Goal: Information Seeking & Learning: Learn about a topic

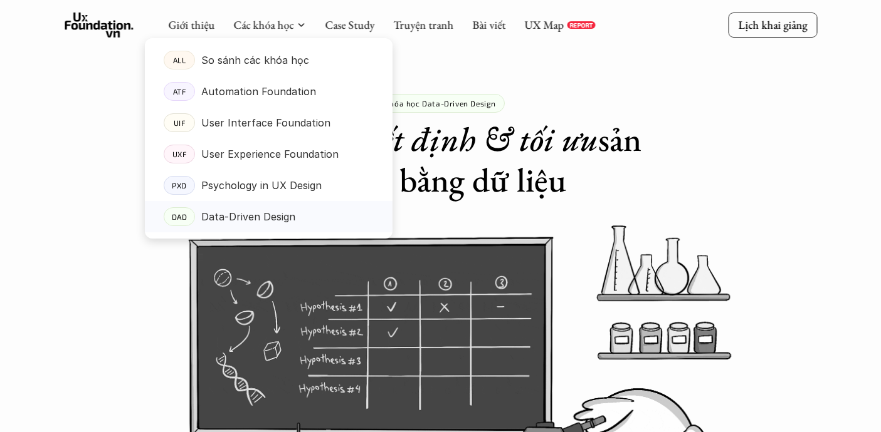
click at [249, 221] on p "Data-Driven Design" at bounding box center [248, 216] width 94 height 19
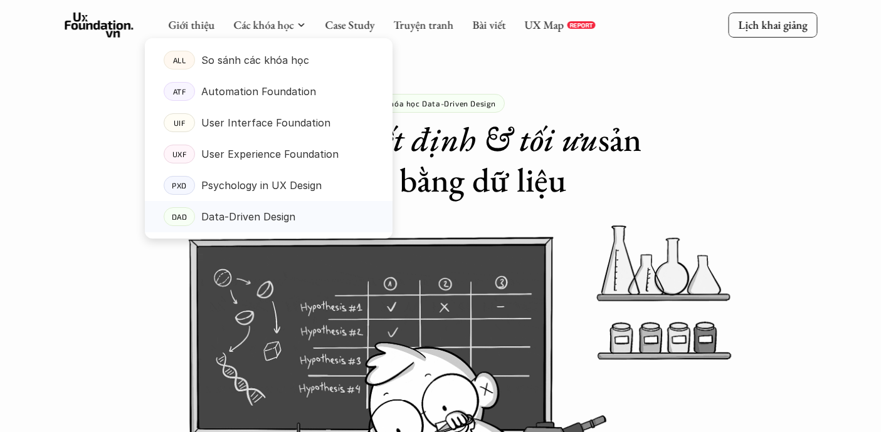
click at [249, 219] on p "Data-Driven Design" at bounding box center [248, 216] width 94 height 19
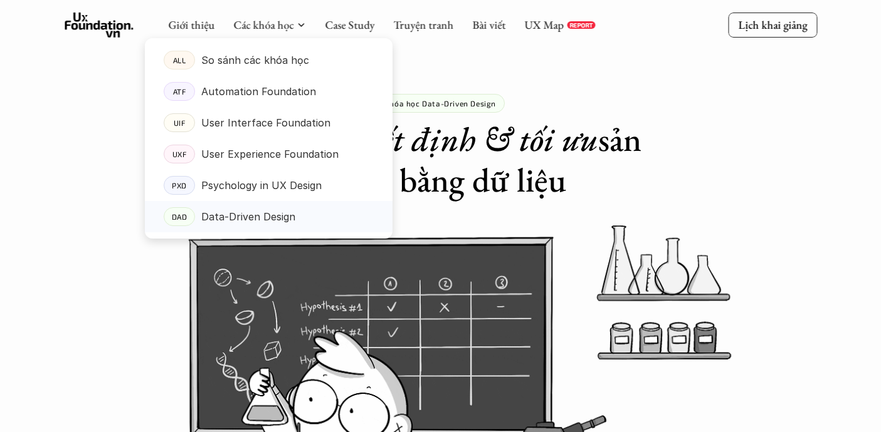
click at [250, 217] on p "Data-Driven Design" at bounding box center [248, 216] width 94 height 19
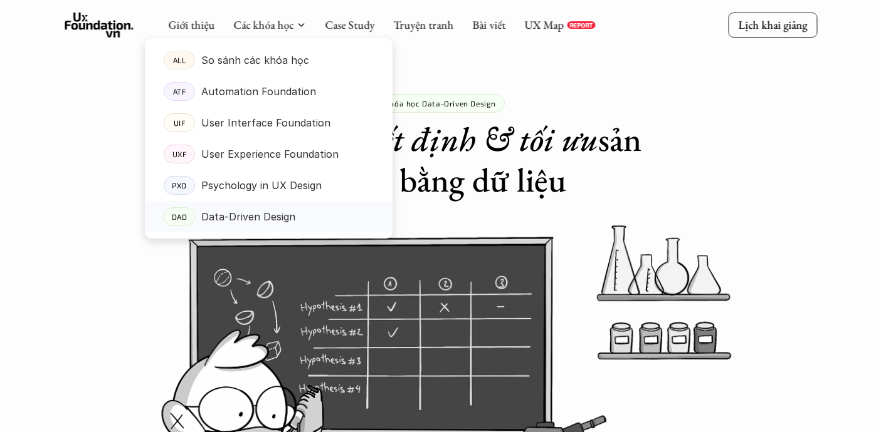
click at [176, 217] on p "DAD" at bounding box center [179, 216] width 16 height 9
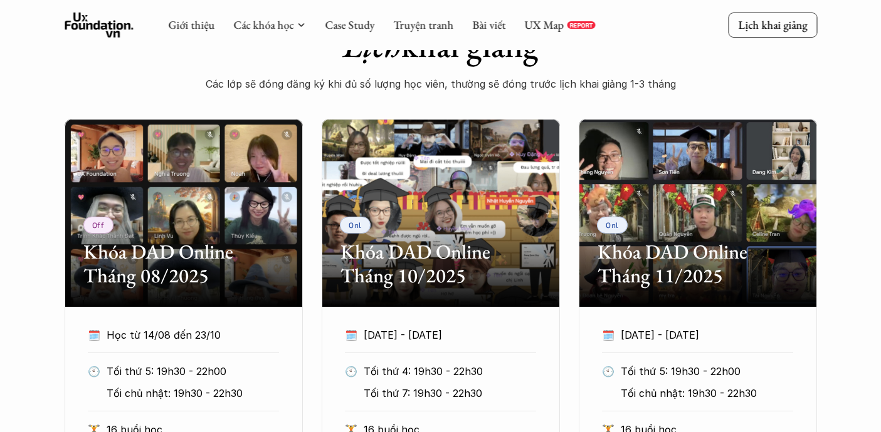
scroll to position [519, 0]
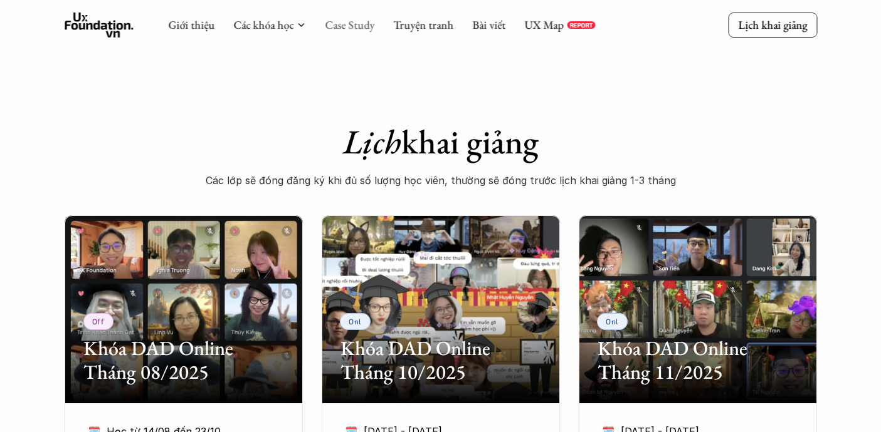
click at [350, 24] on link "Case Study" at bounding box center [350, 25] width 50 height 14
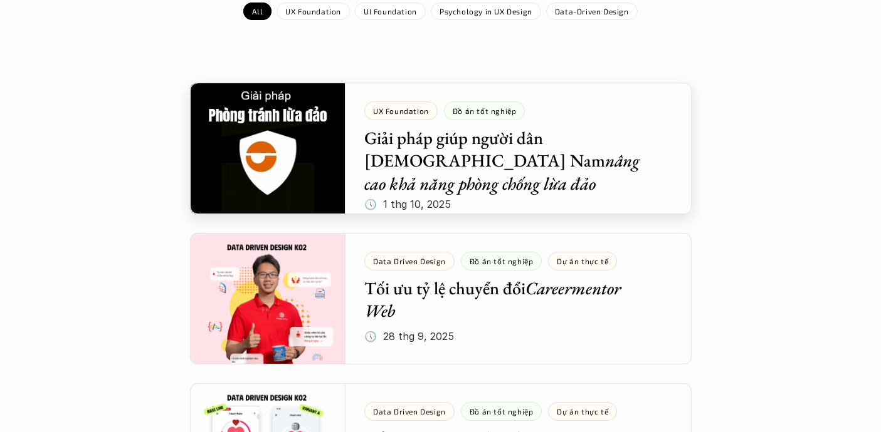
scroll to position [260, 0]
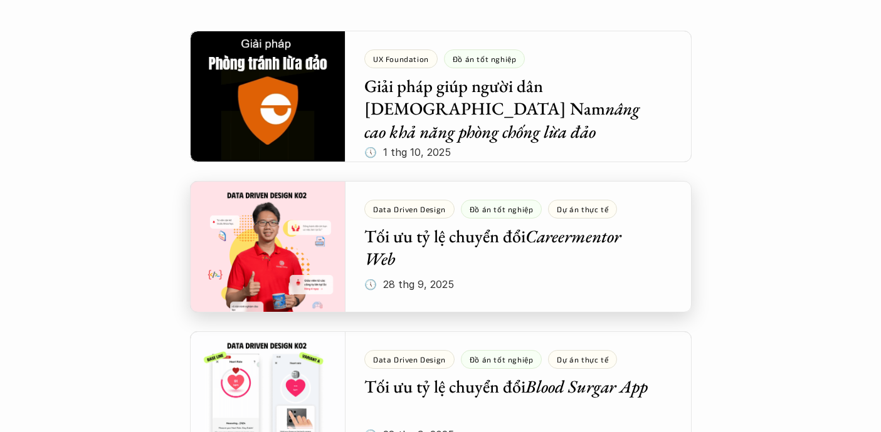
click at [243, 253] on div at bounding box center [440, 247] width 501 height 132
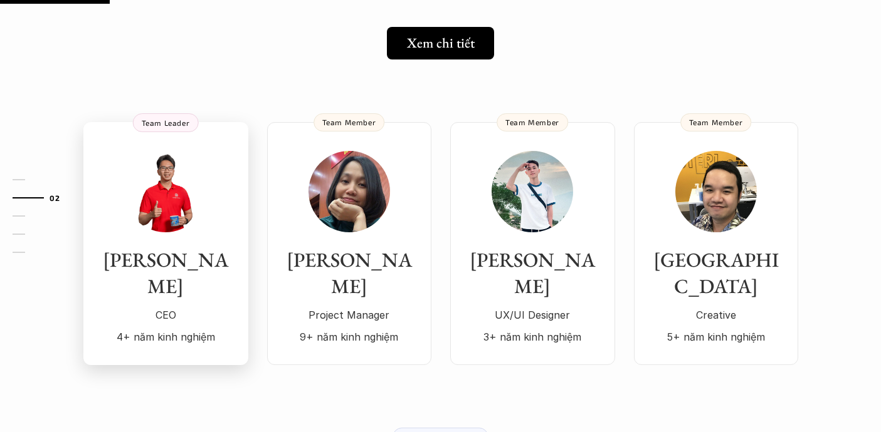
scroll to position [231, 0]
click at [165, 249] on h3 "Trí Trần" at bounding box center [166, 273] width 140 height 52
click at [191, 194] on img at bounding box center [165, 190] width 81 height 81
click at [159, 235] on div "Trí Trần CEO 4+ năm kinh nghiệm" at bounding box center [166, 248] width 140 height 196
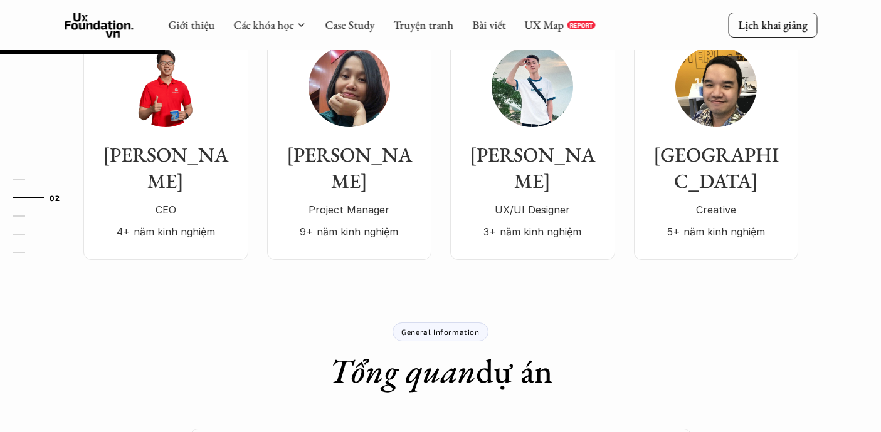
scroll to position [288, 0]
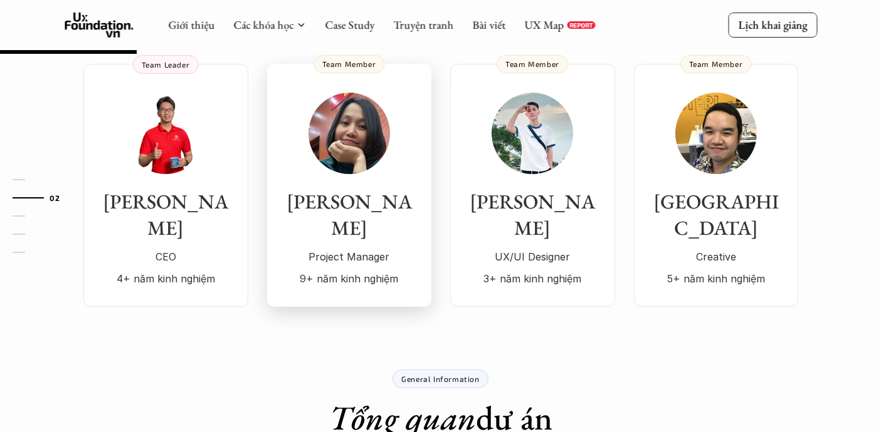
click at [348, 135] on img at bounding box center [348, 133] width 81 height 81
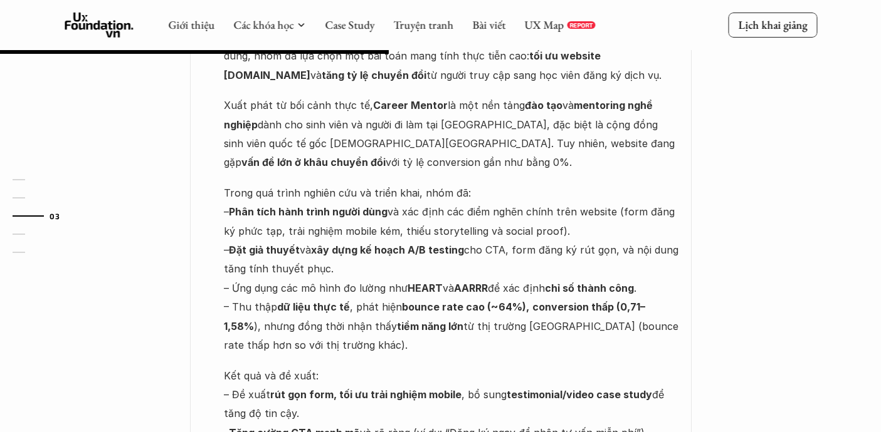
scroll to position [817, 0]
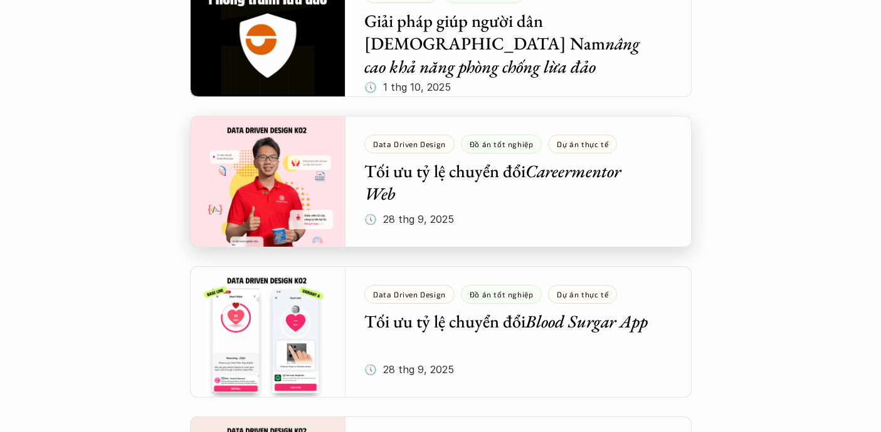
scroll to position [364, 0]
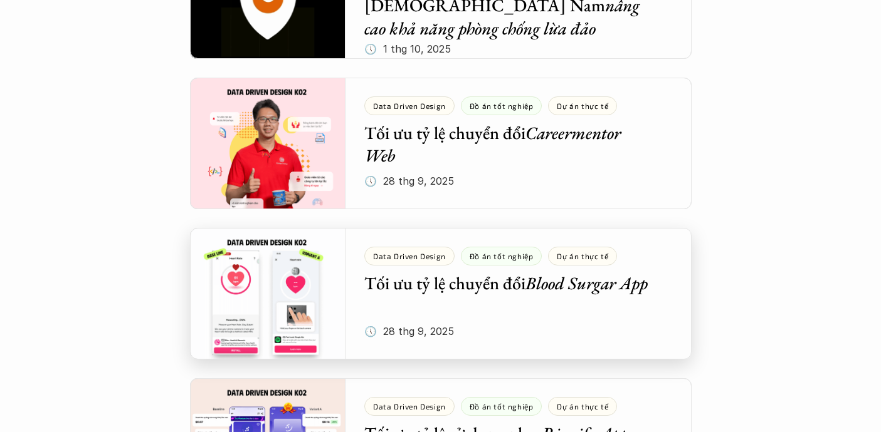
click at [262, 318] on div at bounding box center [440, 294] width 501 height 132
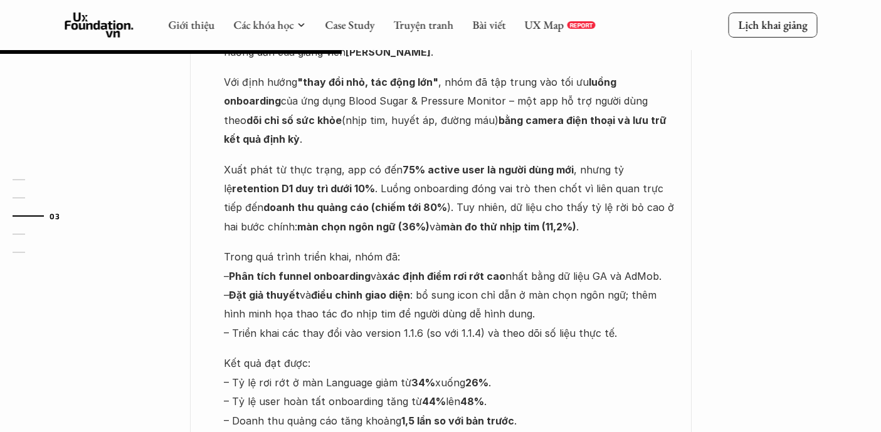
scroll to position [634, 0]
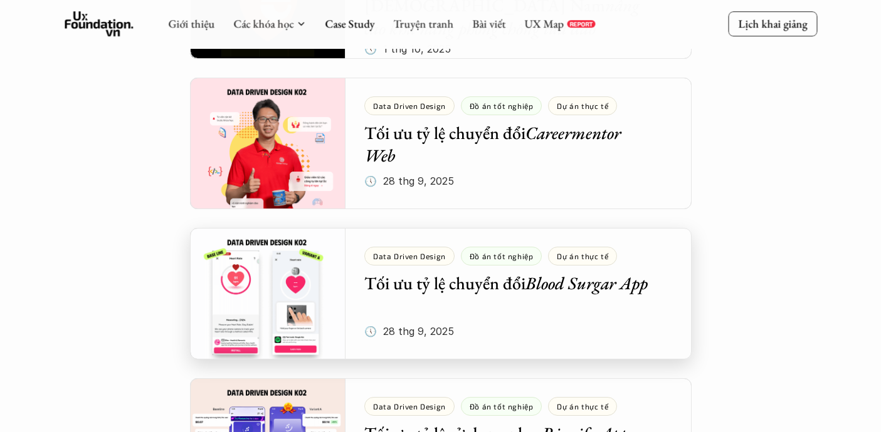
scroll to position [510, 0]
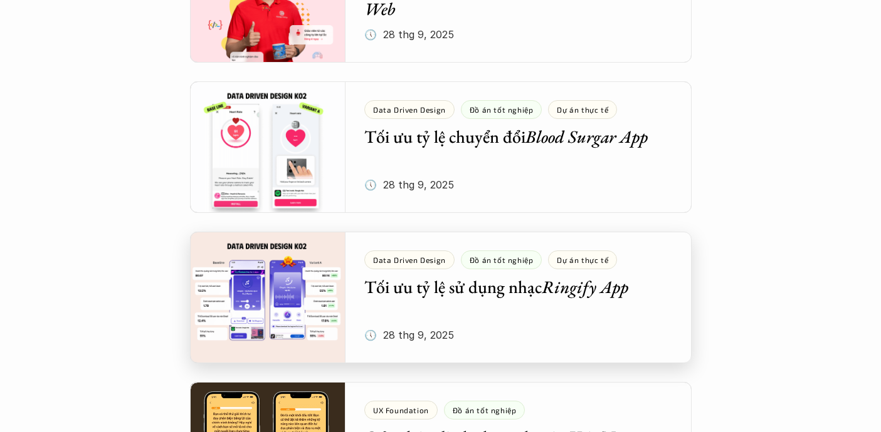
click at [266, 316] on div at bounding box center [440, 298] width 501 height 132
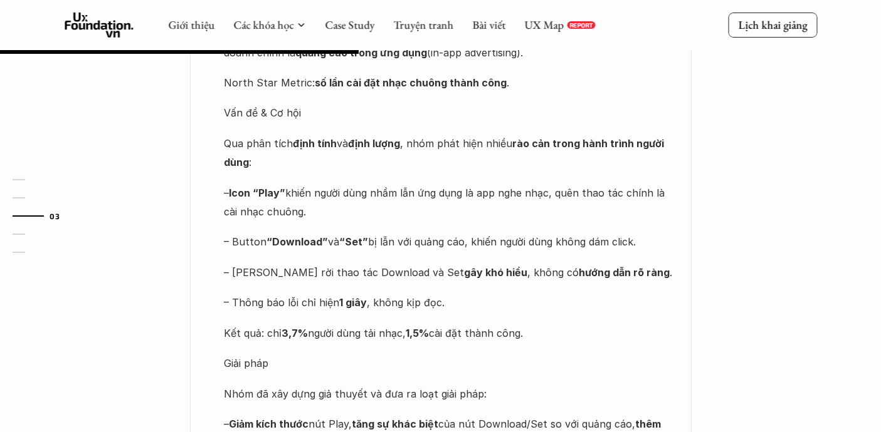
scroll to position [980, 0]
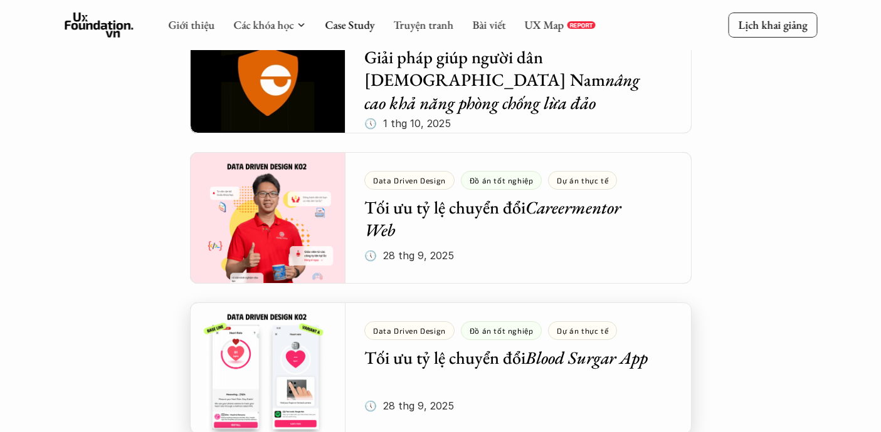
scroll to position [285, 0]
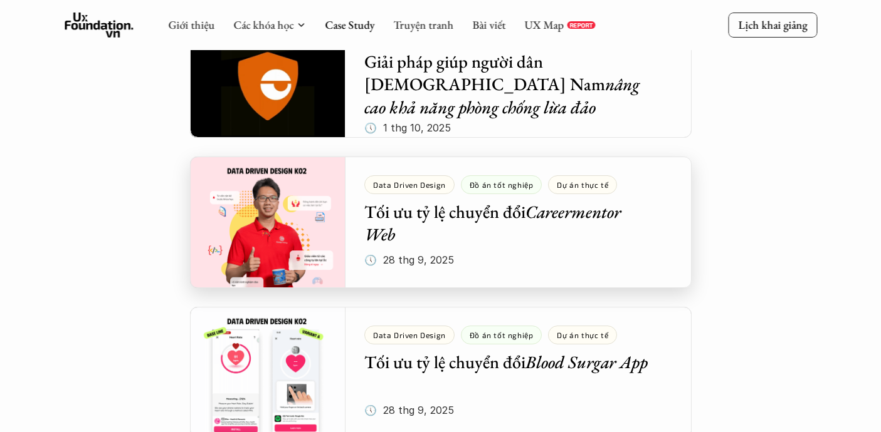
click at [283, 267] on div at bounding box center [440, 223] width 501 height 132
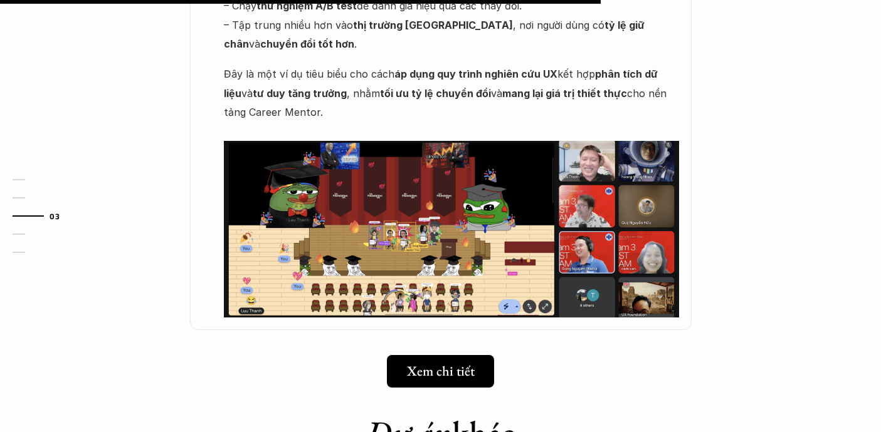
scroll to position [1267, 0]
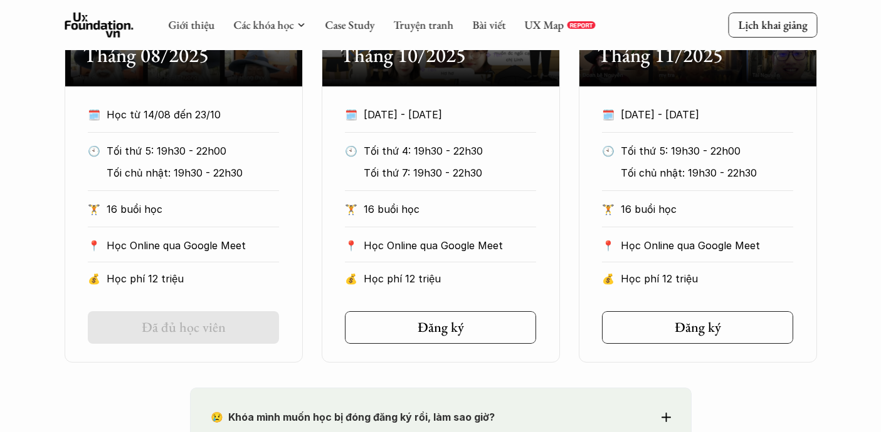
scroll to position [789, 0]
